Goal: Information Seeking & Learning: Learn about a topic

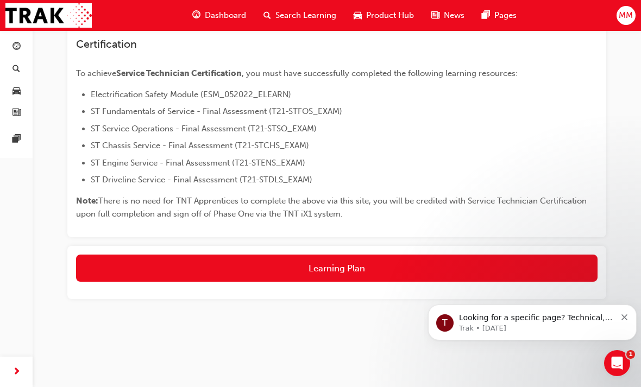
click at [209, 7] on div "Dashboard" at bounding box center [219, 15] width 71 height 22
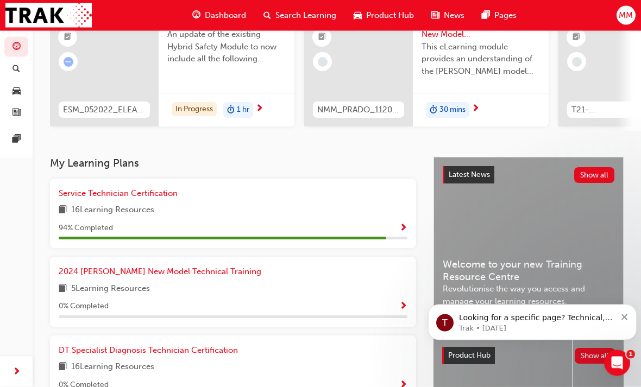
scroll to position [120, 0]
click at [93, 192] on span "Service Technician Certification" at bounding box center [118, 194] width 119 height 10
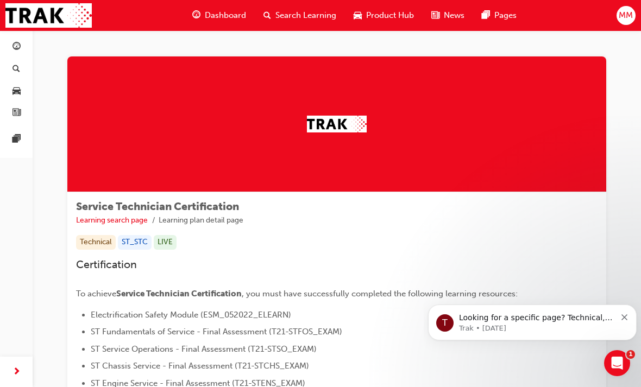
click at [217, 12] on span "Dashboard" at bounding box center [225, 15] width 41 height 12
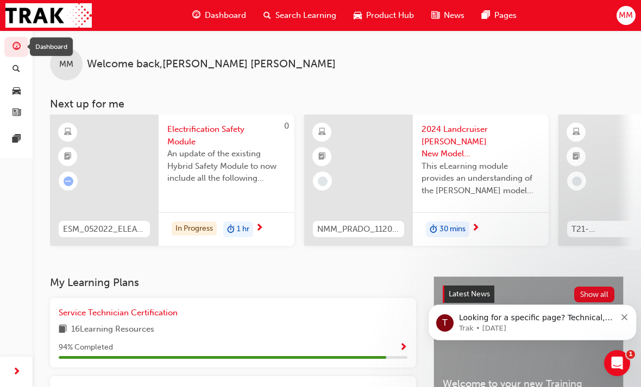
click at [48, 45] on div "Dashboard" at bounding box center [51, 46] width 43 height 18
click at [183, 128] on span "Electrification Safety Module" at bounding box center [226, 135] width 118 height 24
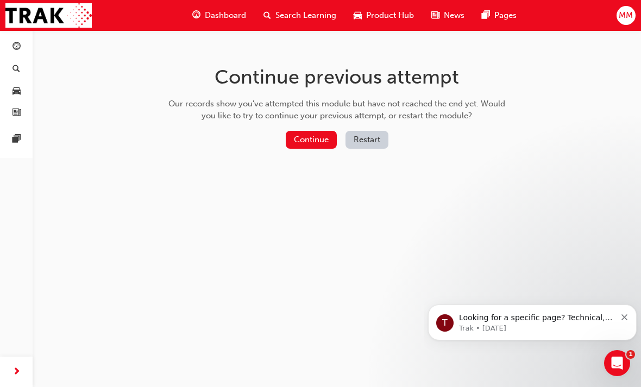
click at [302, 134] on button "Continue" at bounding box center [311, 140] width 51 height 18
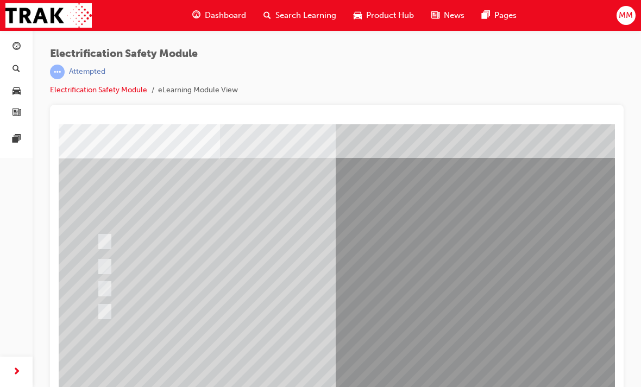
radio input "true"
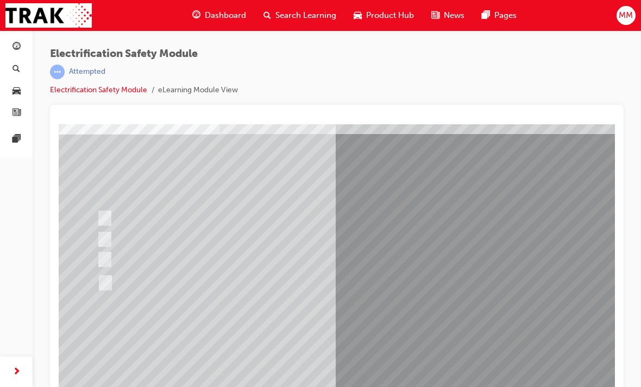
radio input "true"
checkbox input "true"
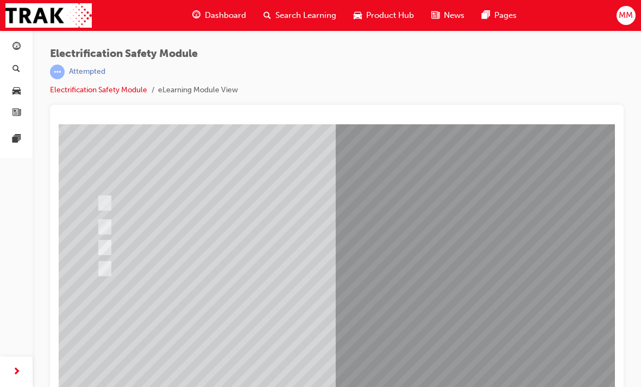
checkbox input "true"
checkbox input "false"
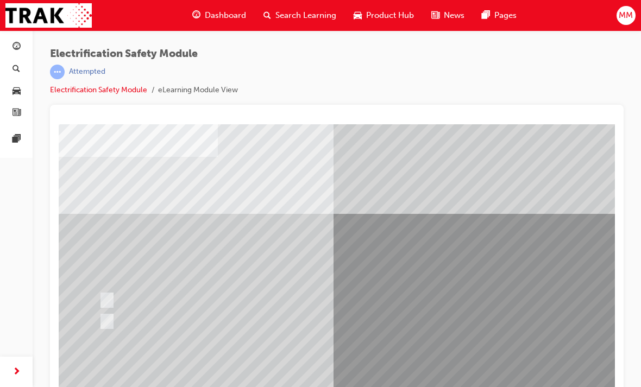
radio input "true"
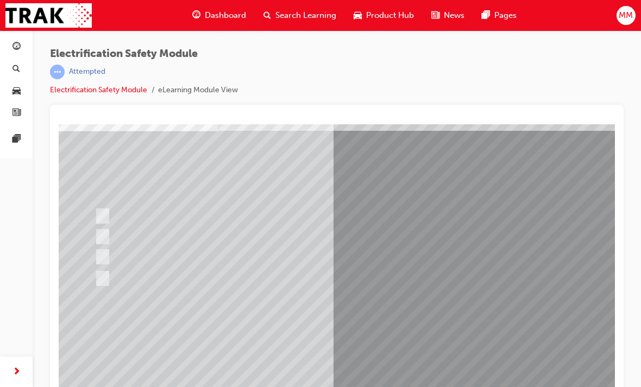
radio input "false"
radio input "true"
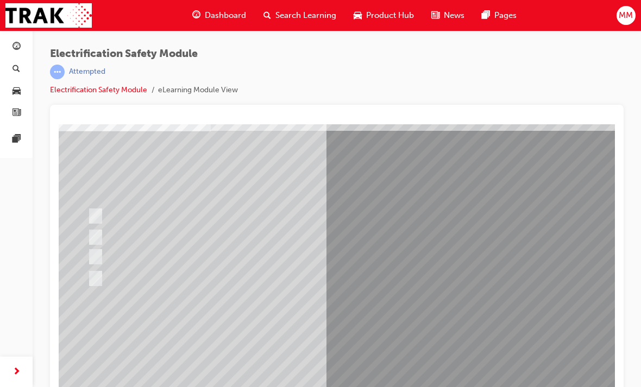
radio input "true"
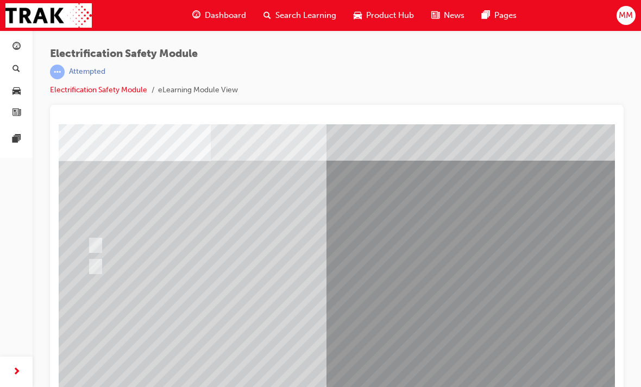
radio input "true"
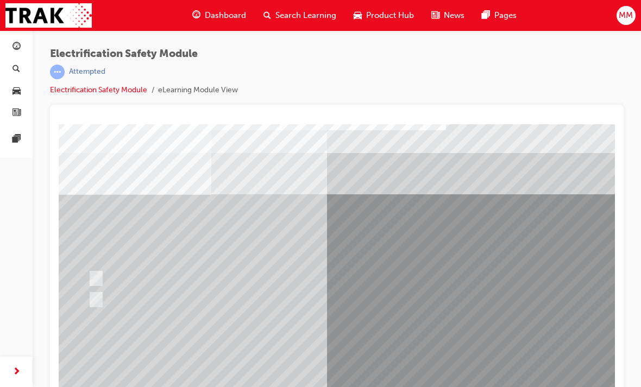
radio input "true"
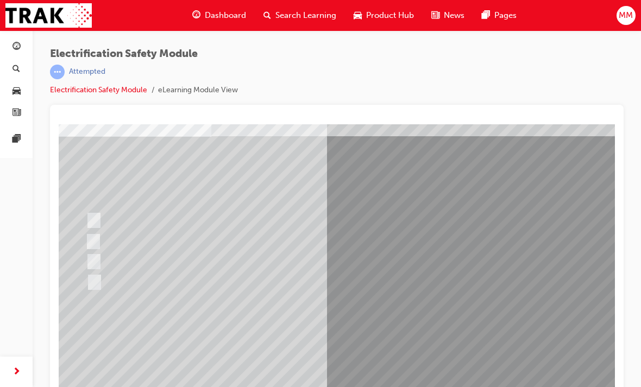
radio input "true"
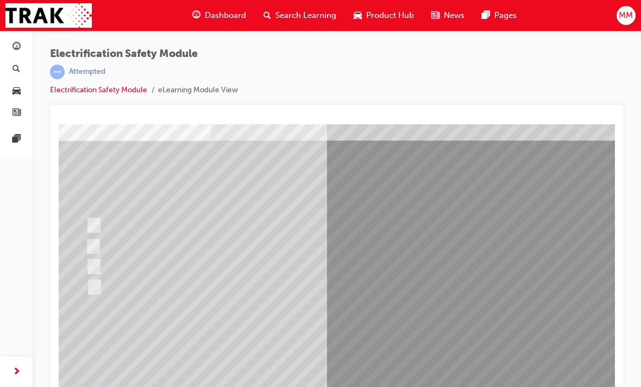
radio input "true"
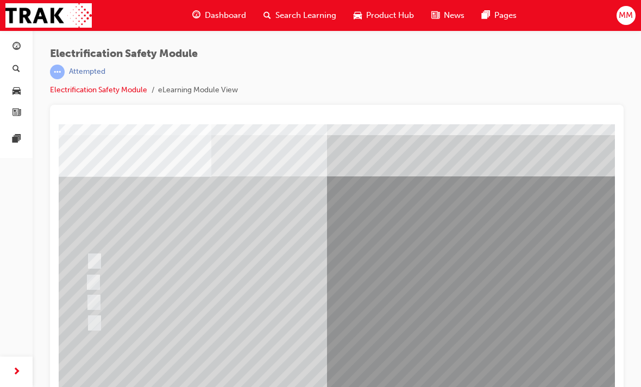
radio input "true"
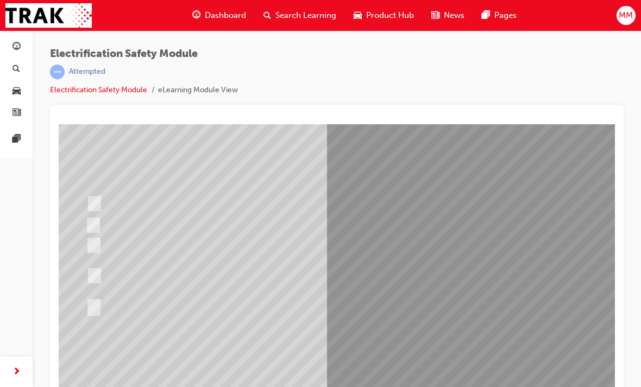
radio input "true"
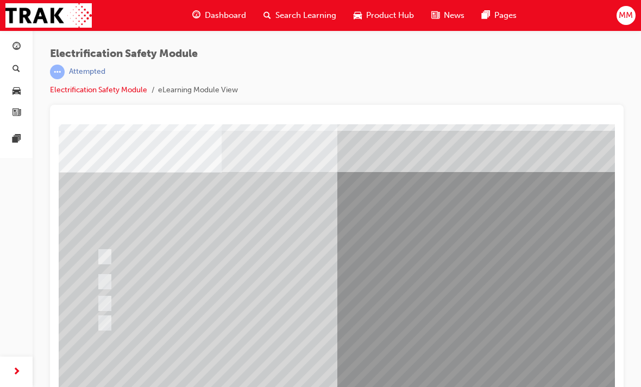
radio input "true"
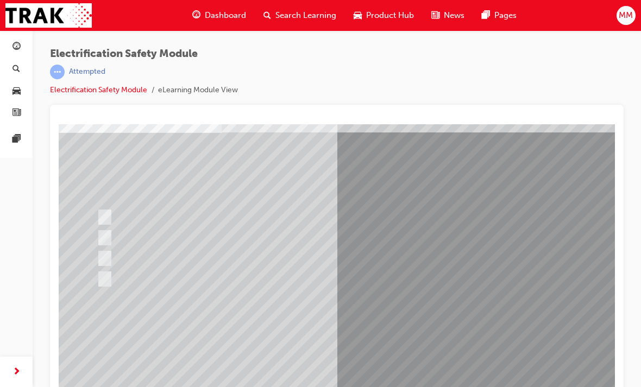
radio input "true"
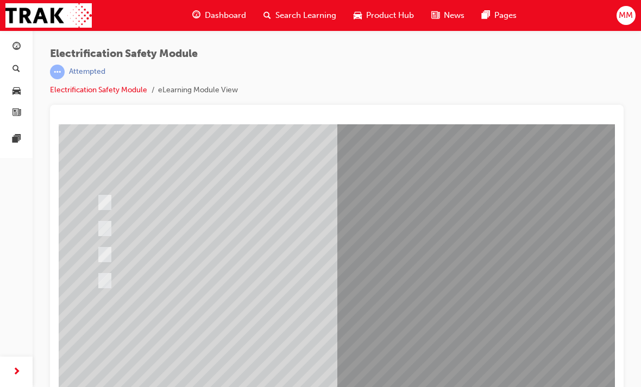
radio input "true"
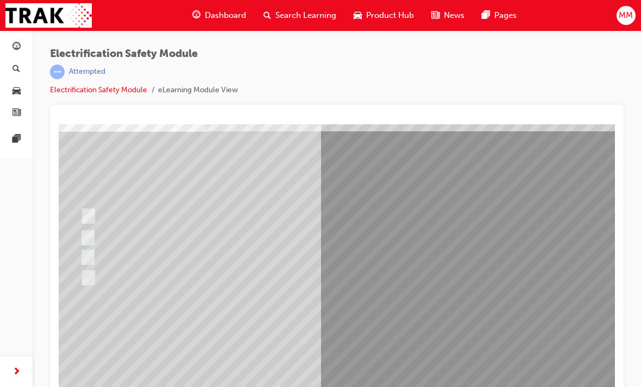
radio input "true"
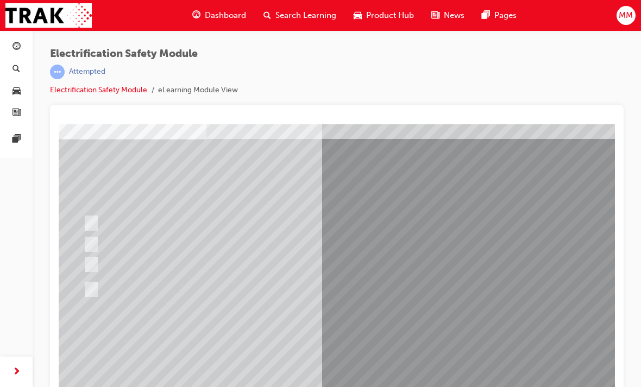
radio input "true"
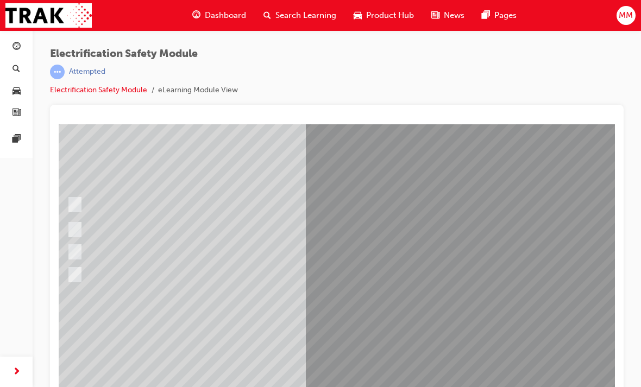
radio input "true"
checkbox input "true"
checkbox input "false"
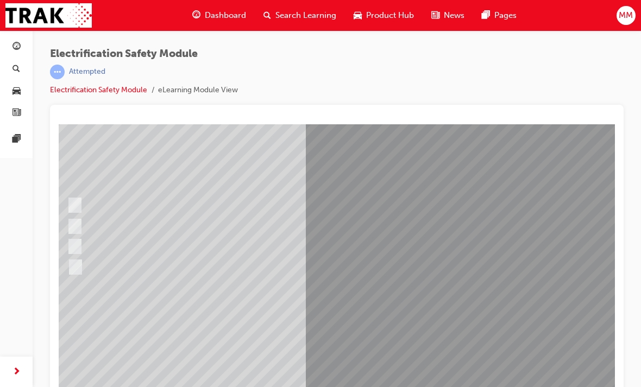
checkbox input "true"
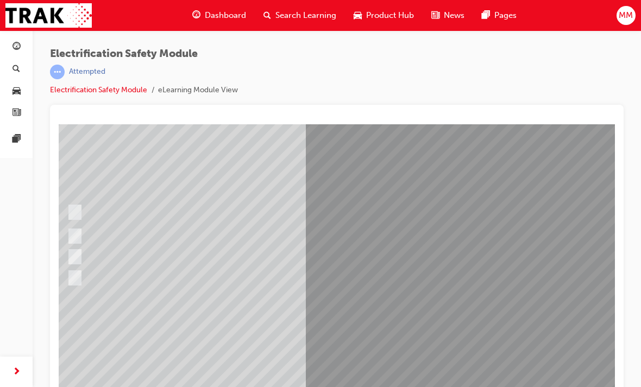
checkbox input "true"
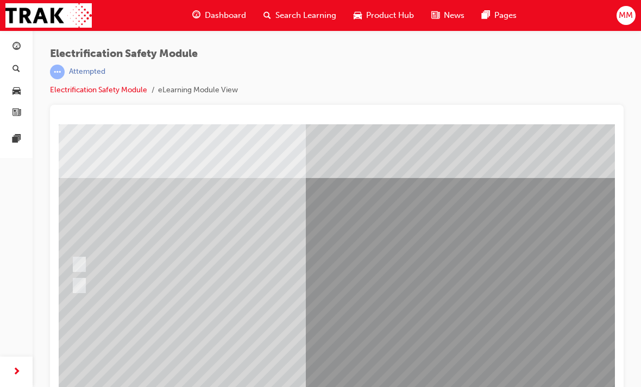
radio input "true"
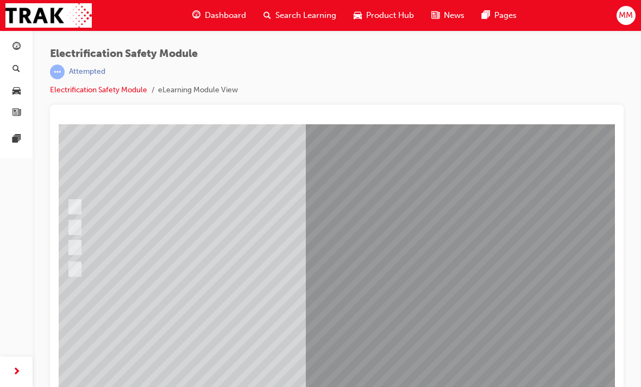
radio input "true"
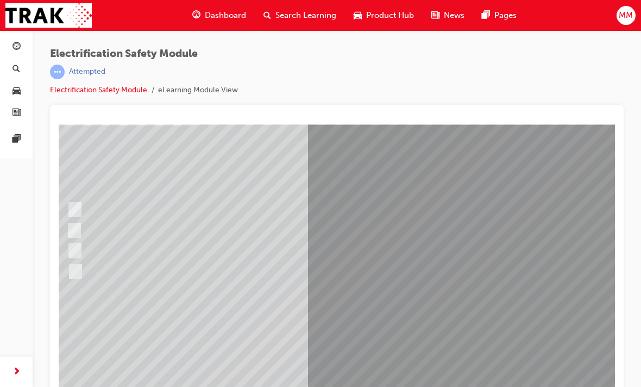
radio input "true"
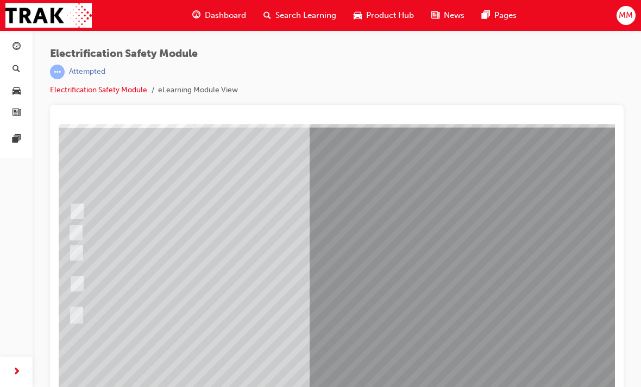
radio input "true"
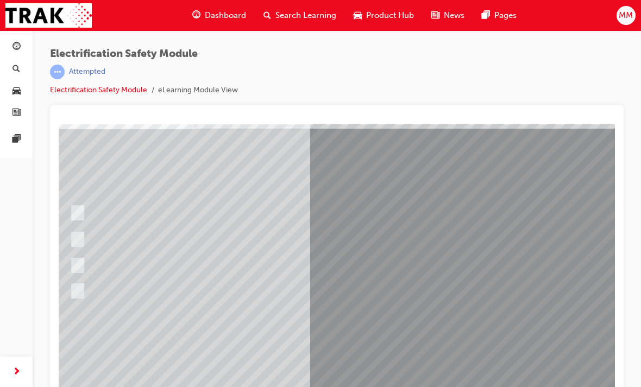
radio input "true"
